Goal: Information Seeking & Learning: Learn about a topic

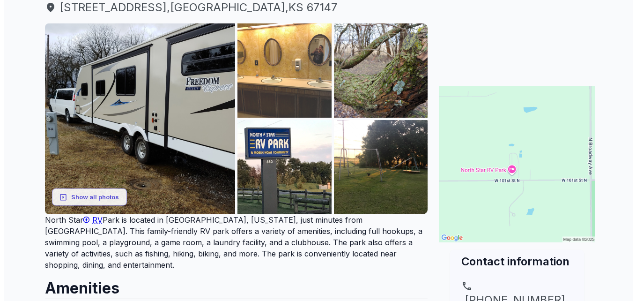
scroll to position [94, 0]
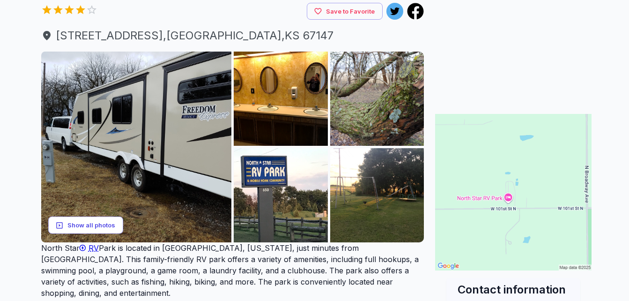
click at [104, 219] on button "Show all photos" at bounding box center [85, 224] width 75 height 17
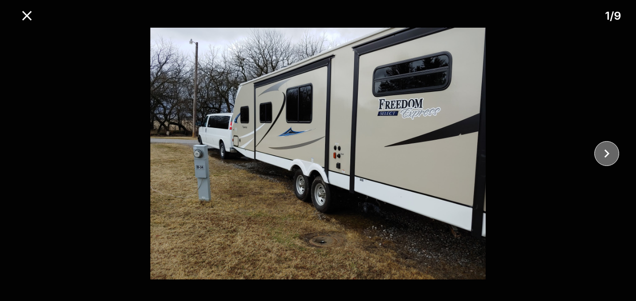
click at [602, 151] on icon "close" at bounding box center [606, 153] width 16 height 16
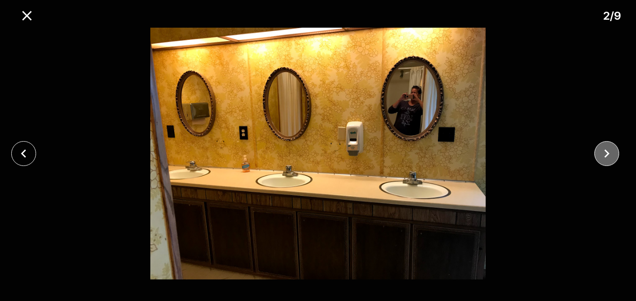
click at [602, 151] on icon "close" at bounding box center [606, 153] width 16 height 16
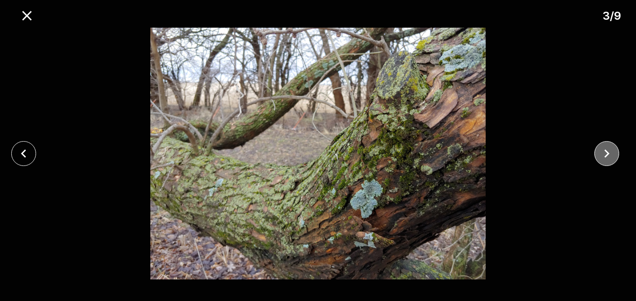
click at [602, 151] on icon "close" at bounding box center [606, 153] width 16 height 16
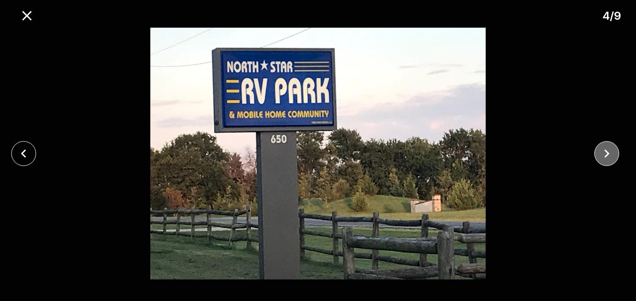
click at [602, 151] on icon "close" at bounding box center [606, 153] width 16 height 16
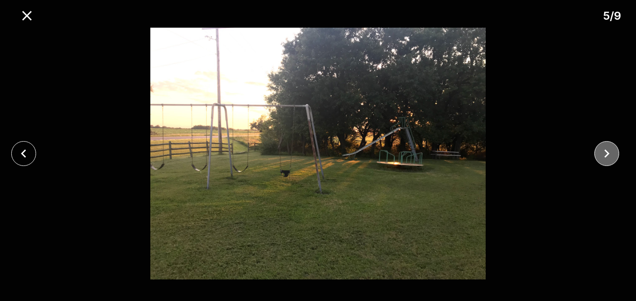
click at [602, 151] on icon "close" at bounding box center [606, 153] width 16 height 16
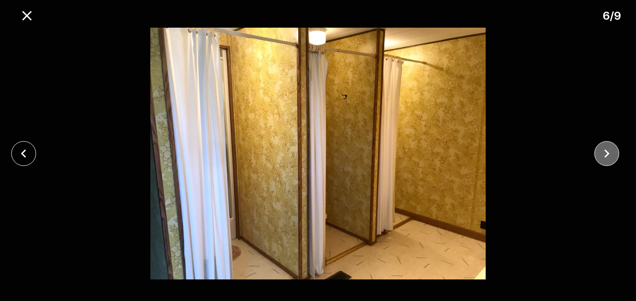
click at [607, 148] on icon "close" at bounding box center [606, 153] width 16 height 16
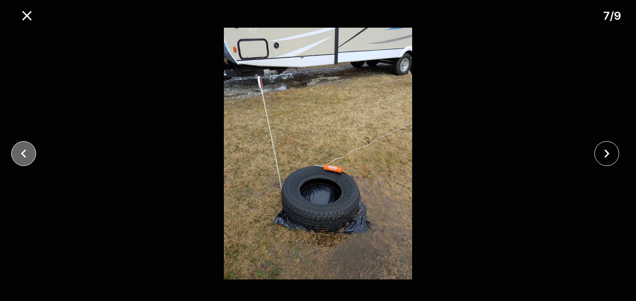
click at [24, 143] on button "close" at bounding box center [23, 153] width 25 height 25
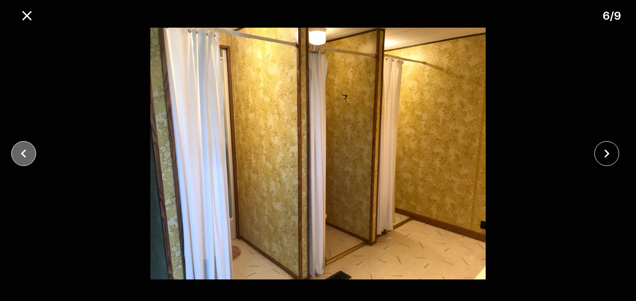
click at [23, 144] on button "close" at bounding box center [23, 153] width 25 height 25
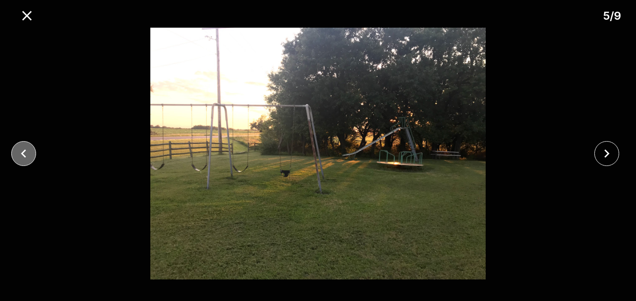
click at [23, 144] on button "close" at bounding box center [23, 153] width 25 height 25
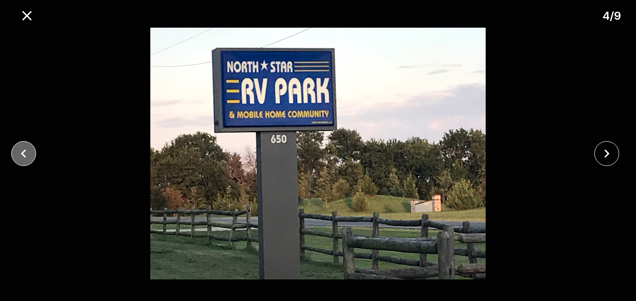
click at [23, 144] on button "close" at bounding box center [23, 153] width 25 height 25
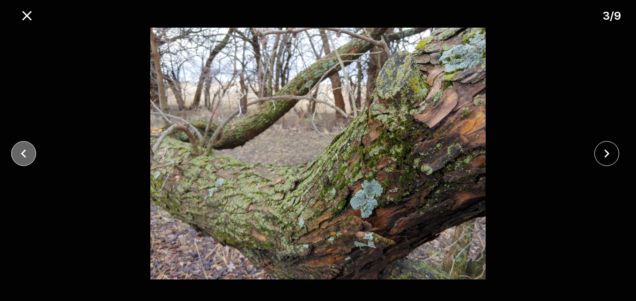
click at [23, 144] on button "close" at bounding box center [23, 153] width 25 height 25
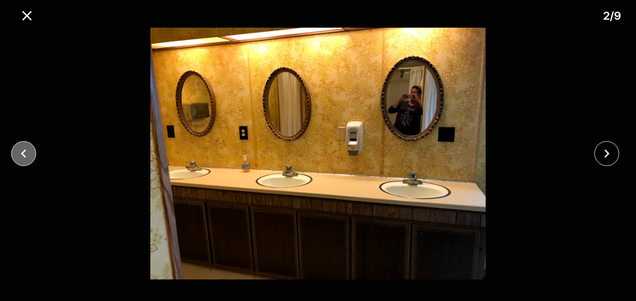
click at [22, 144] on button "close" at bounding box center [23, 153] width 25 height 25
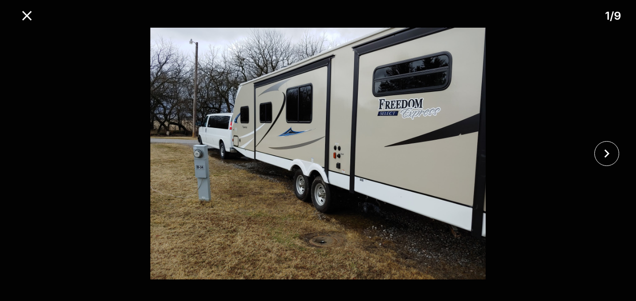
click at [22, 144] on div at bounding box center [318, 153] width 636 height 251
click at [607, 150] on icon "close" at bounding box center [606, 153] width 16 height 16
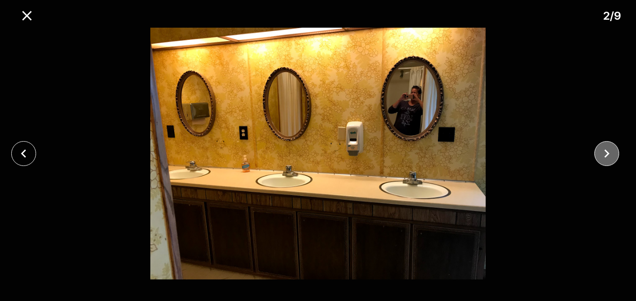
click at [607, 149] on icon "close" at bounding box center [606, 153] width 16 height 16
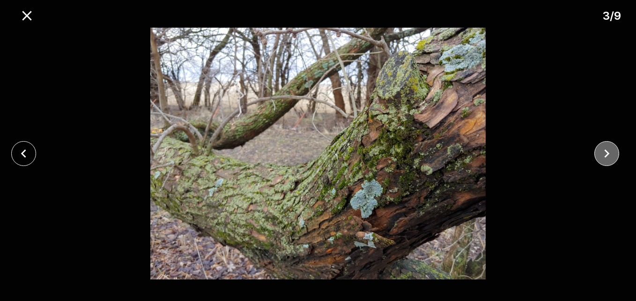
click at [607, 149] on icon "close" at bounding box center [606, 153] width 16 height 16
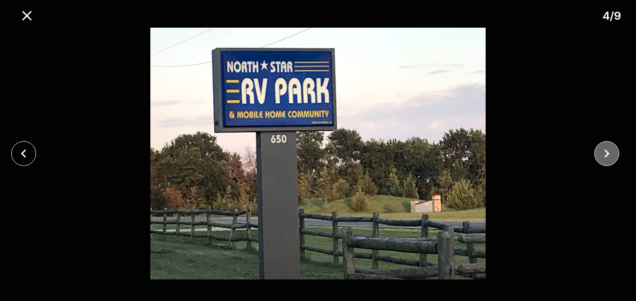
click at [607, 149] on icon "close" at bounding box center [606, 153] width 16 height 16
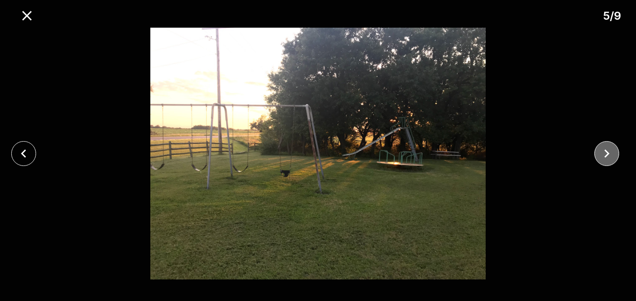
click at [607, 149] on icon "close" at bounding box center [606, 153] width 16 height 16
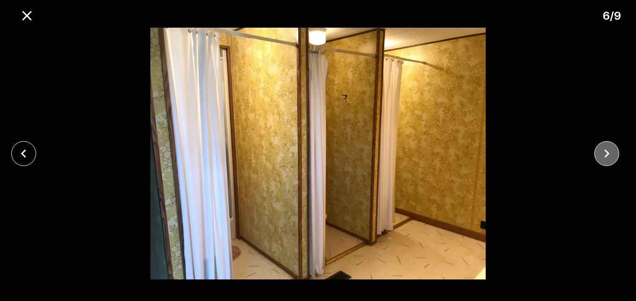
click at [607, 149] on icon "close" at bounding box center [606, 153] width 16 height 16
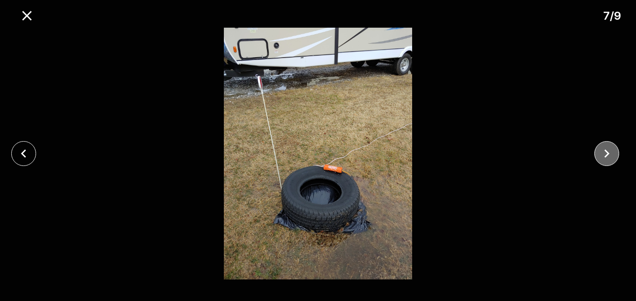
click at [607, 149] on icon "close" at bounding box center [606, 153] width 16 height 16
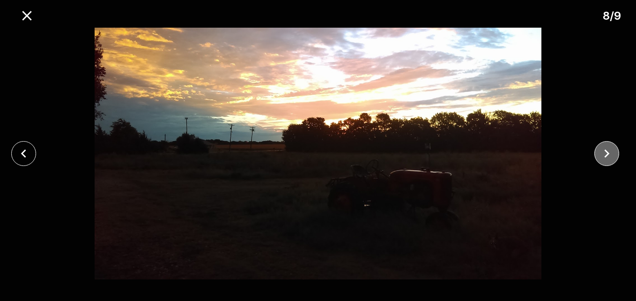
click at [606, 149] on icon "close" at bounding box center [606, 153] width 16 height 16
